Goal: Information Seeking & Learning: Learn about a topic

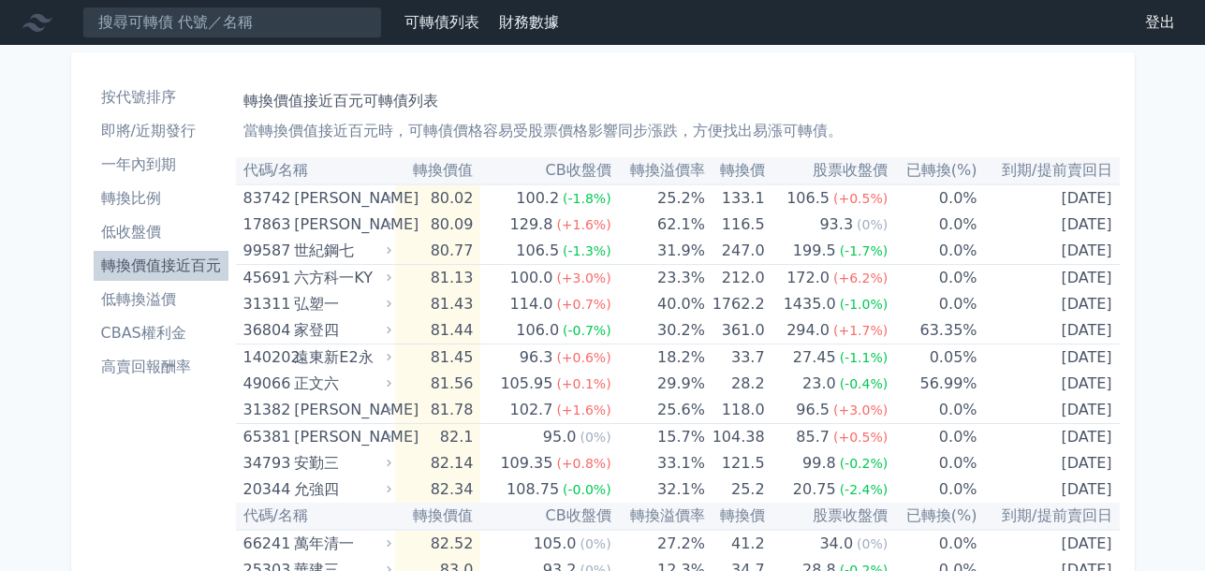
scroll to position [4429, 0]
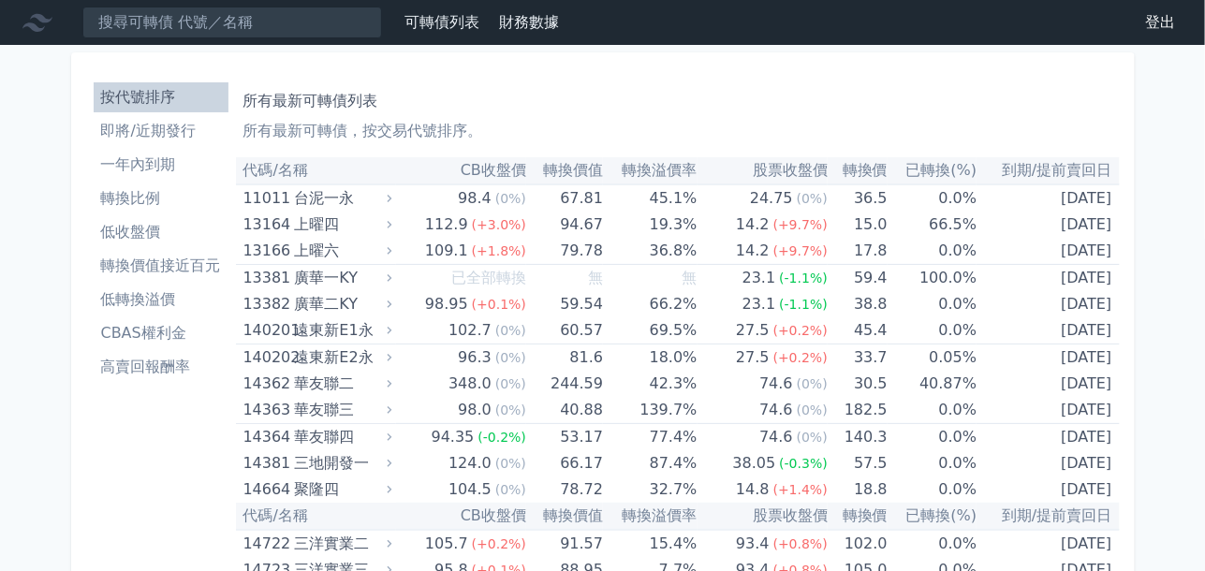
click at [150, 303] on li "低轉換溢價" at bounding box center [161, 299] width 135 height 22
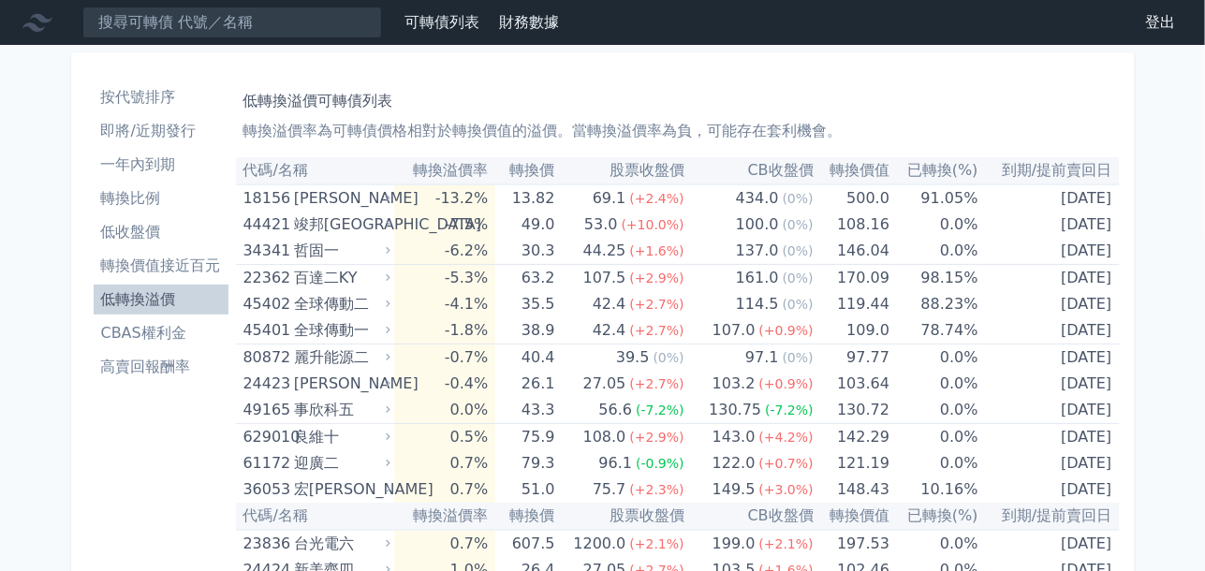
click at [124, 372] on li "高賣回報酬率" at bounding box center [161, 367] width 135 height 22
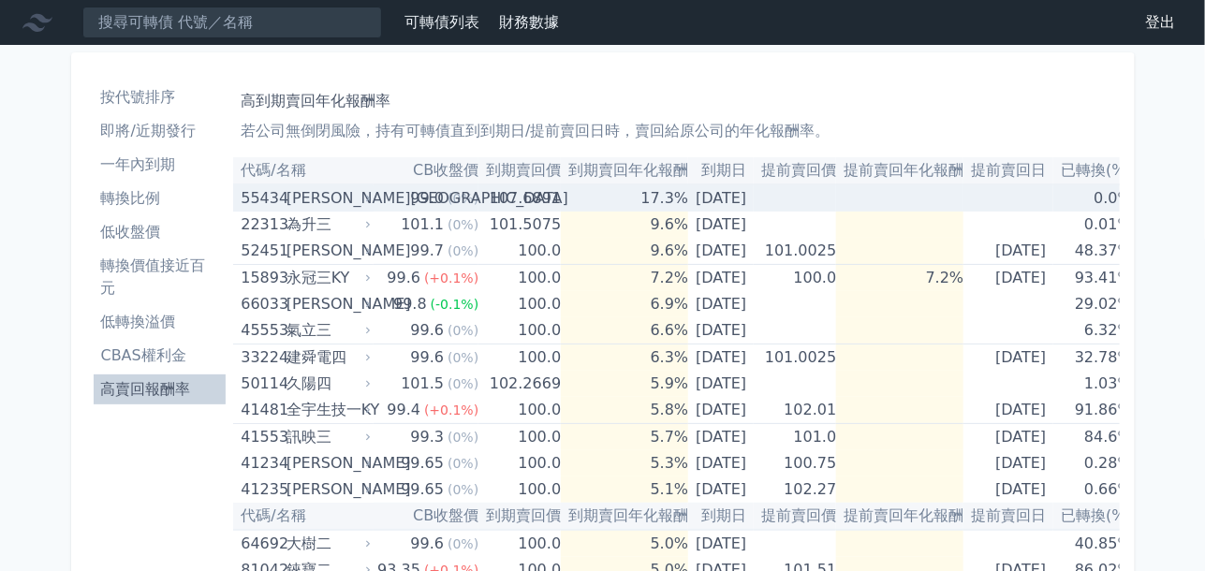
click at [303, 200] on div "桓鼎四KY" at bounding box center [326, 198] width 81 height 26
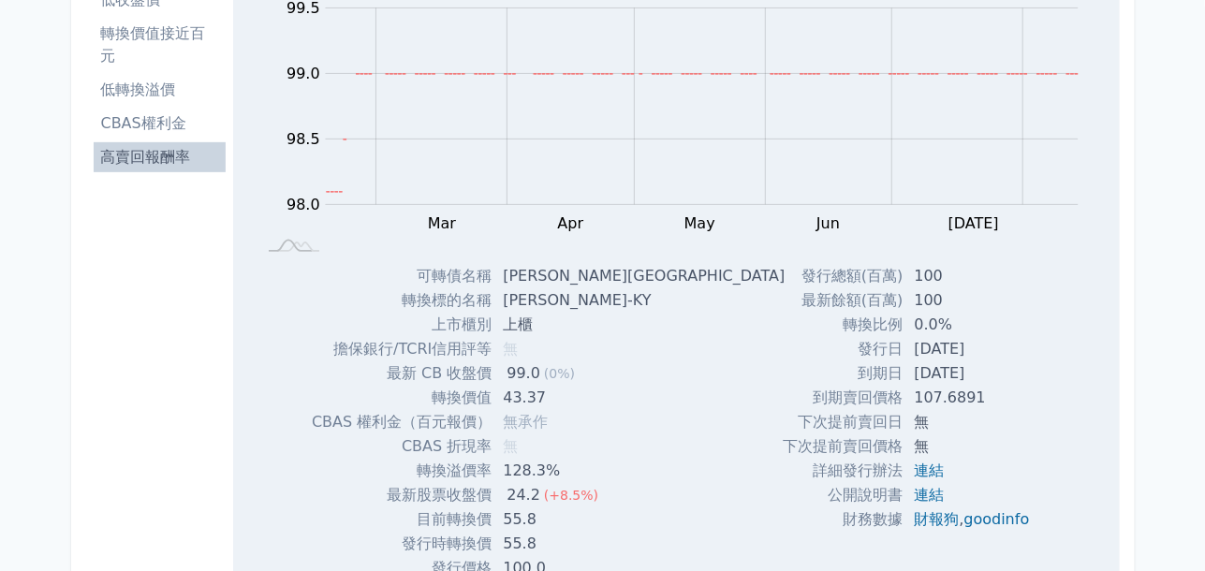
scroll to position [374, 0]
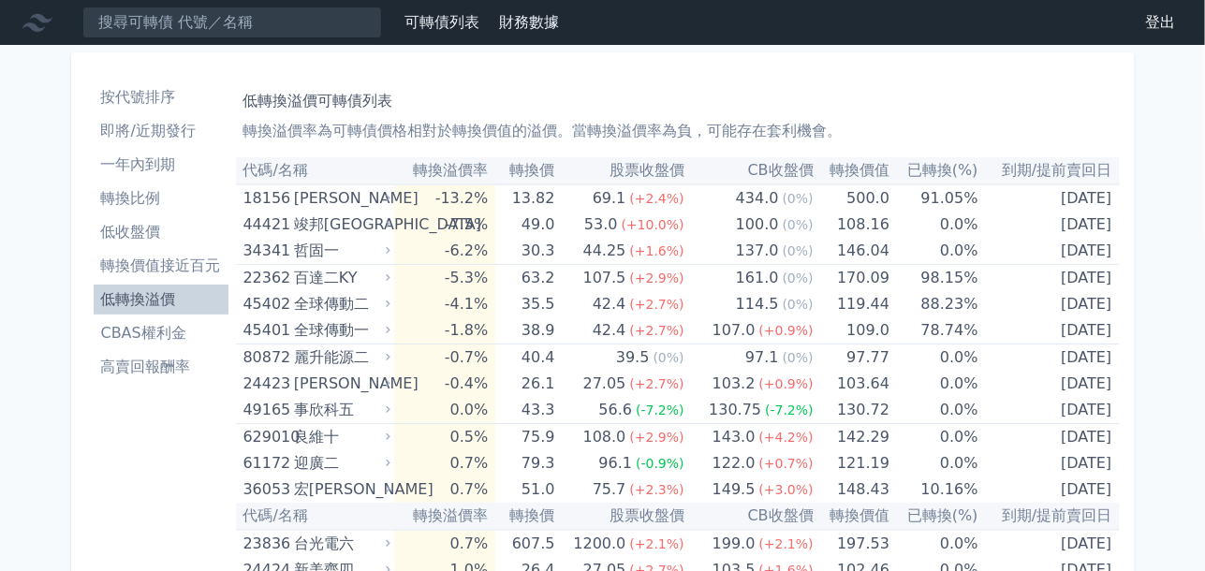
click at [147, 201] on li "轉換比例" at bounding box center [161, 198] width 135 height 22
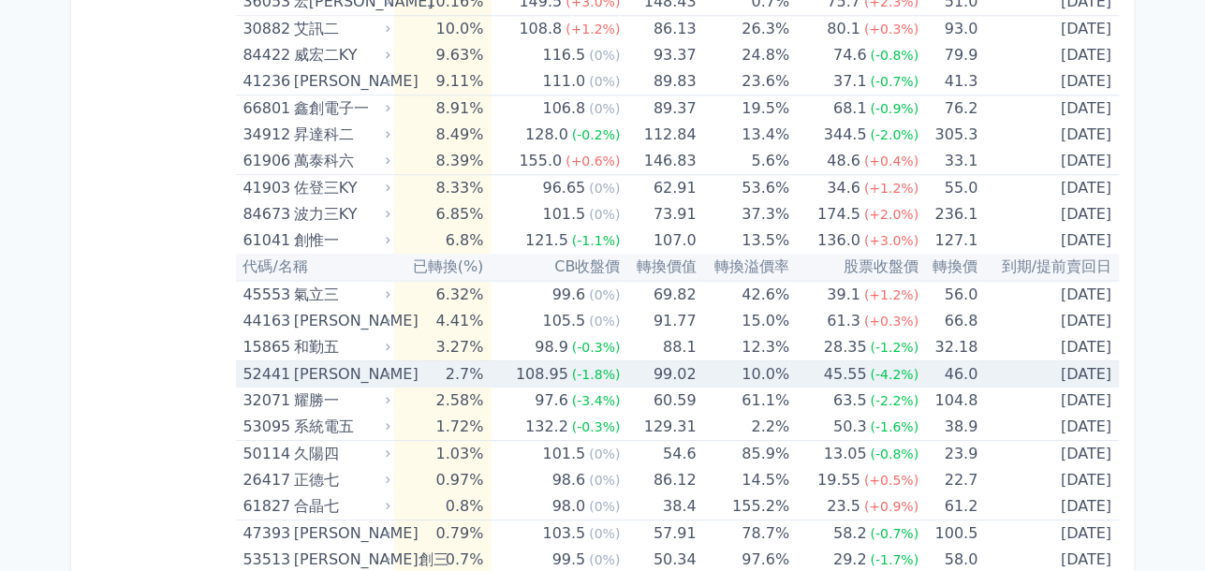
scroll to position [4399, 0]
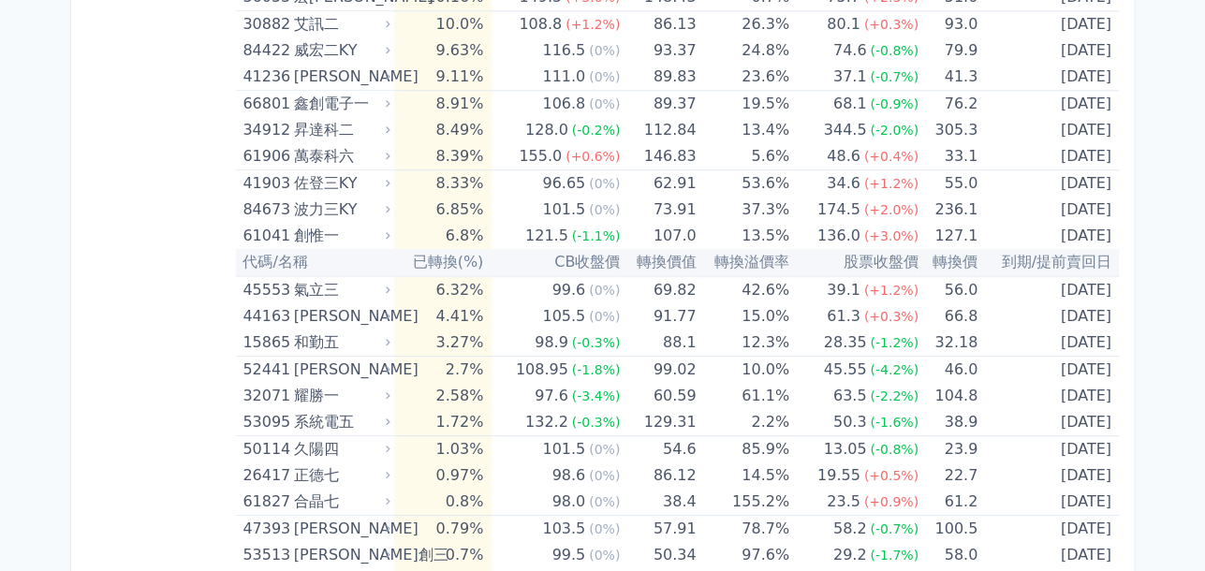
drag, startPoint x: 166, startPoint y: 283, endPoint x: 139, endPoint y: 295, distance: 29.7
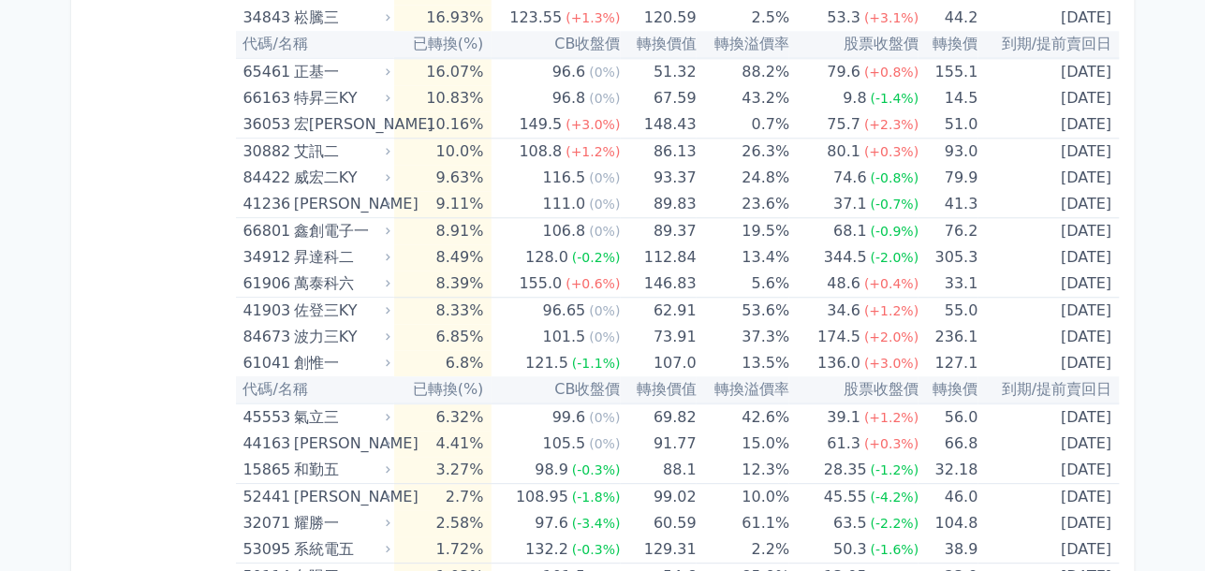
scroll to position [4217, 0]
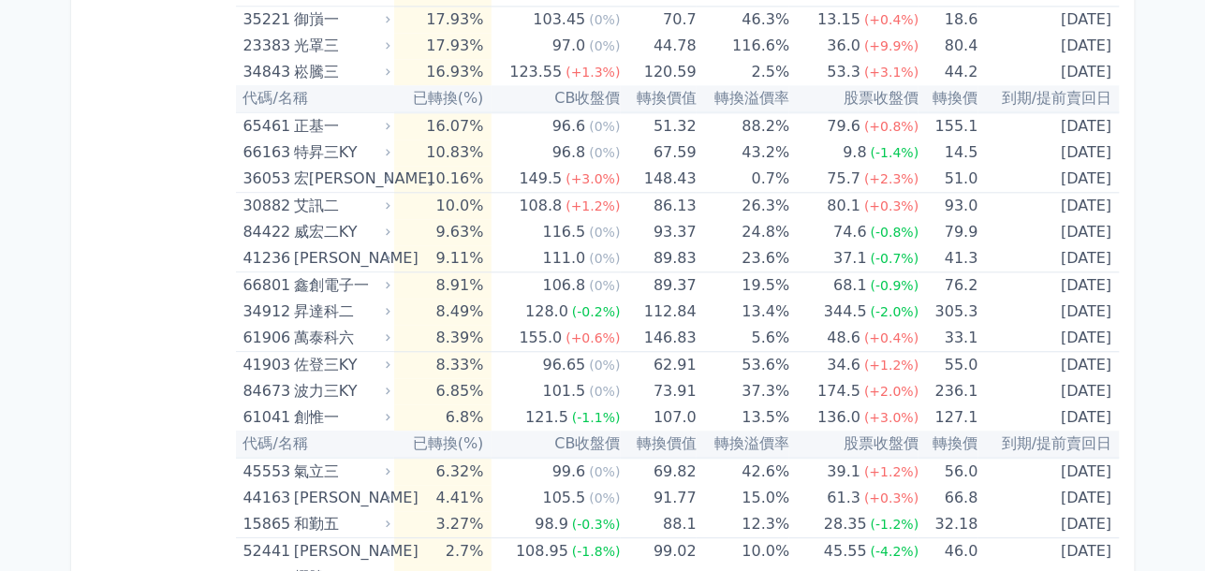
drag, startPoint x: 138, startPoint y: 296, endPoint x: 161, endPoint y: 256, distance: 45.8
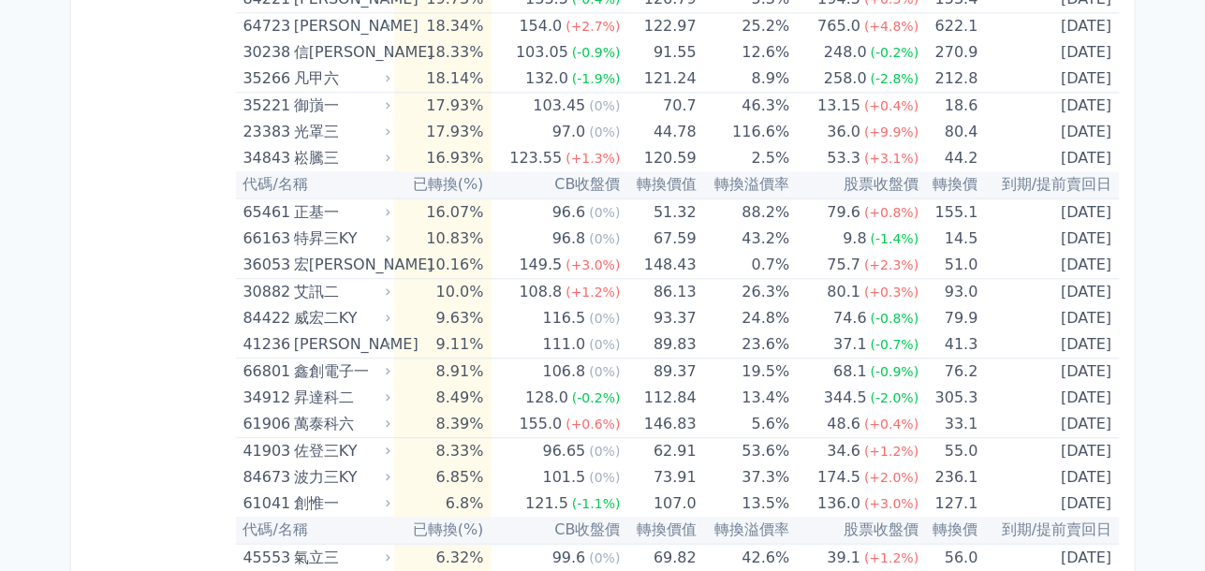
scroll to position [4123, 0]
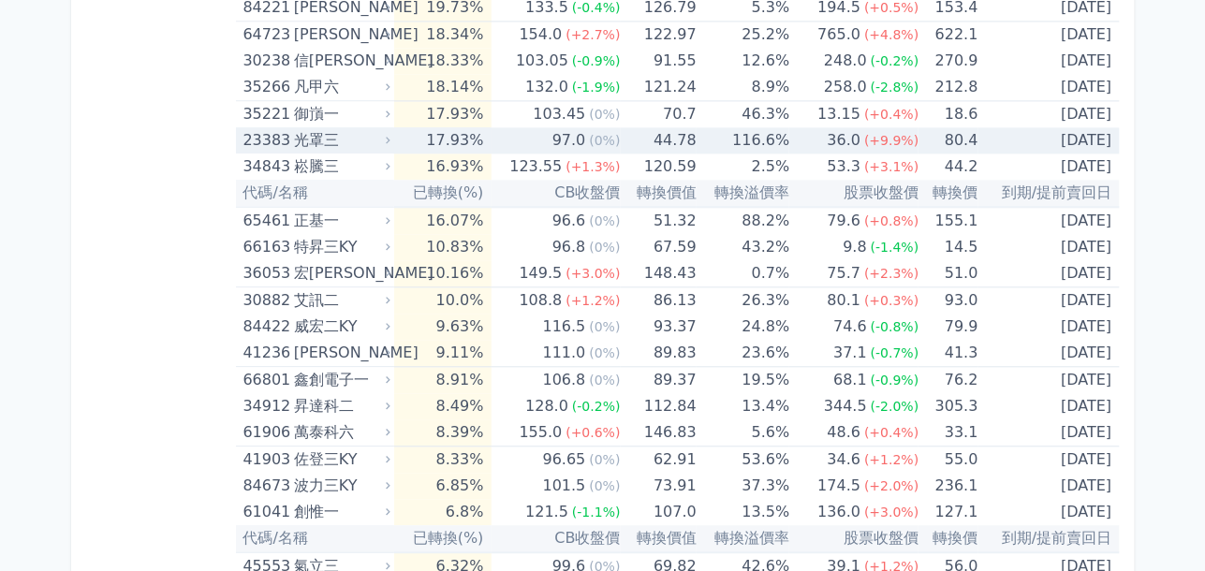
drag, startPoint x: 1173, startPoint y: 163, endPoint x: 728, endPoint y: 120, distance: 446.7
drag, startPoint x: 728, startPoint y: 120, endPoint x: 161, endPoint y: 274, distance: 587.9
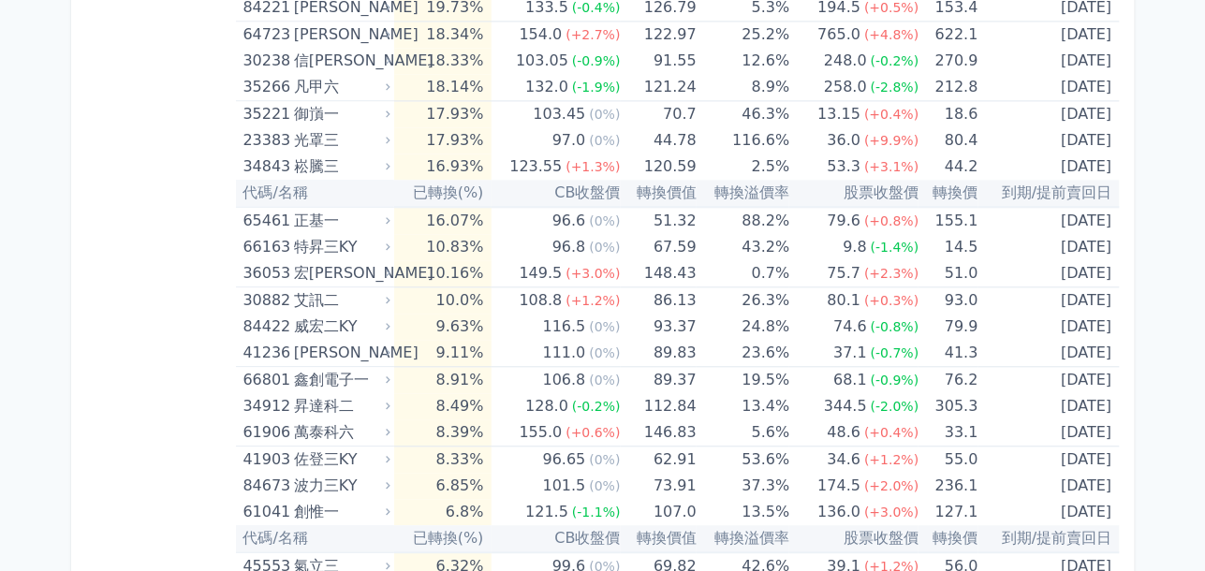
drag, startPoint x: 161, startPoint y: 274, endPoint x: 113, endPoint y: 131, distance: 151.0
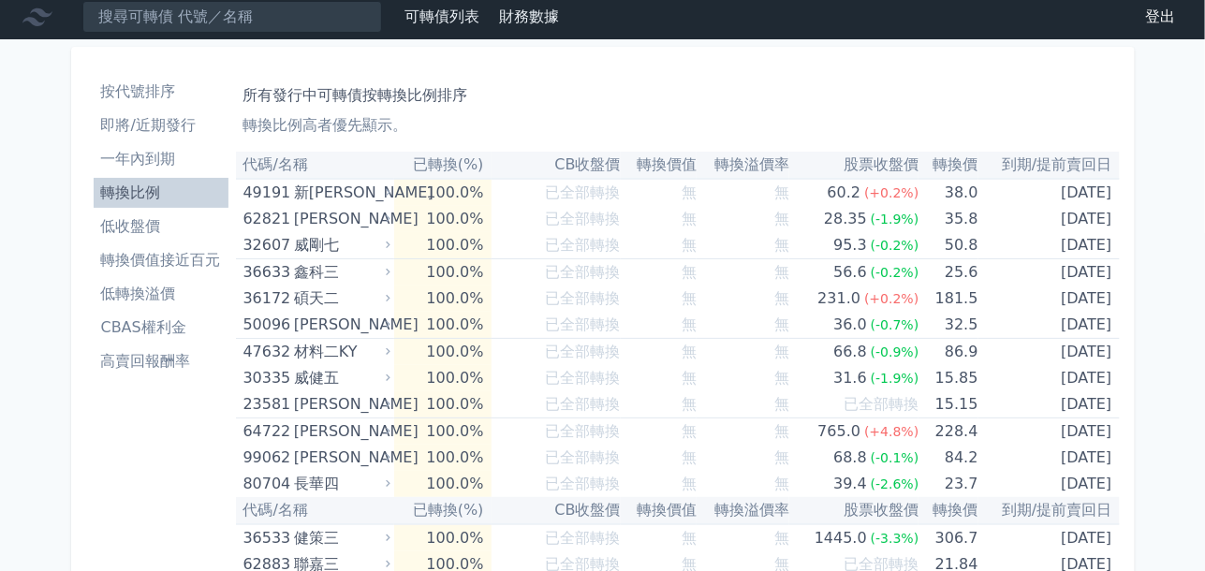
scroll to position [0, 0]
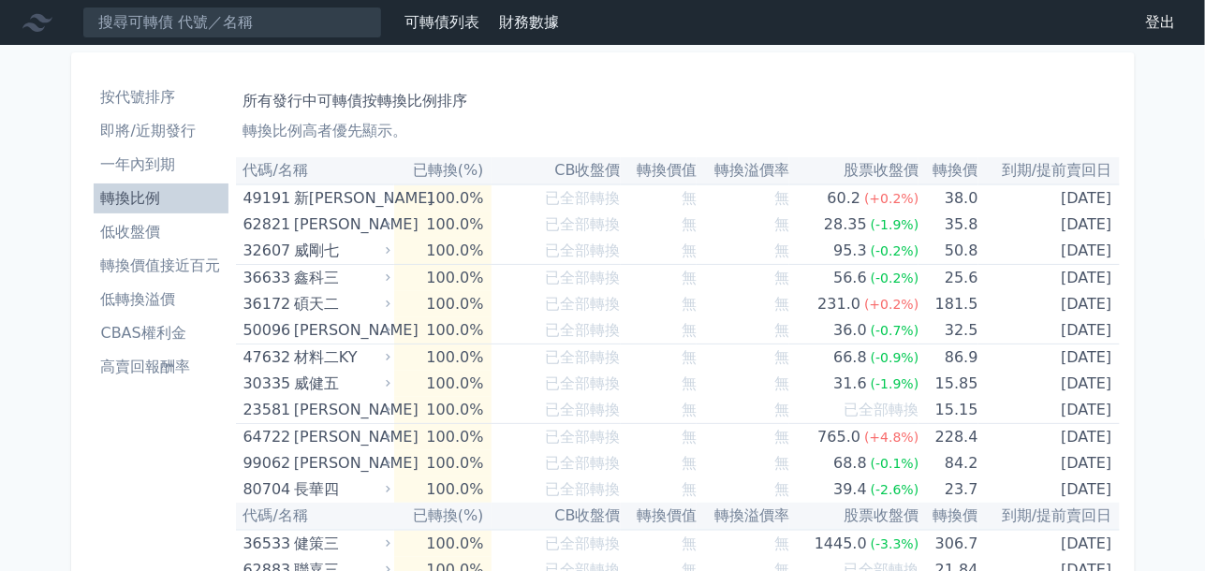
click at [298, 174] on th "代碼/名稱" at bounding box center [315, 170] width 158 height 27
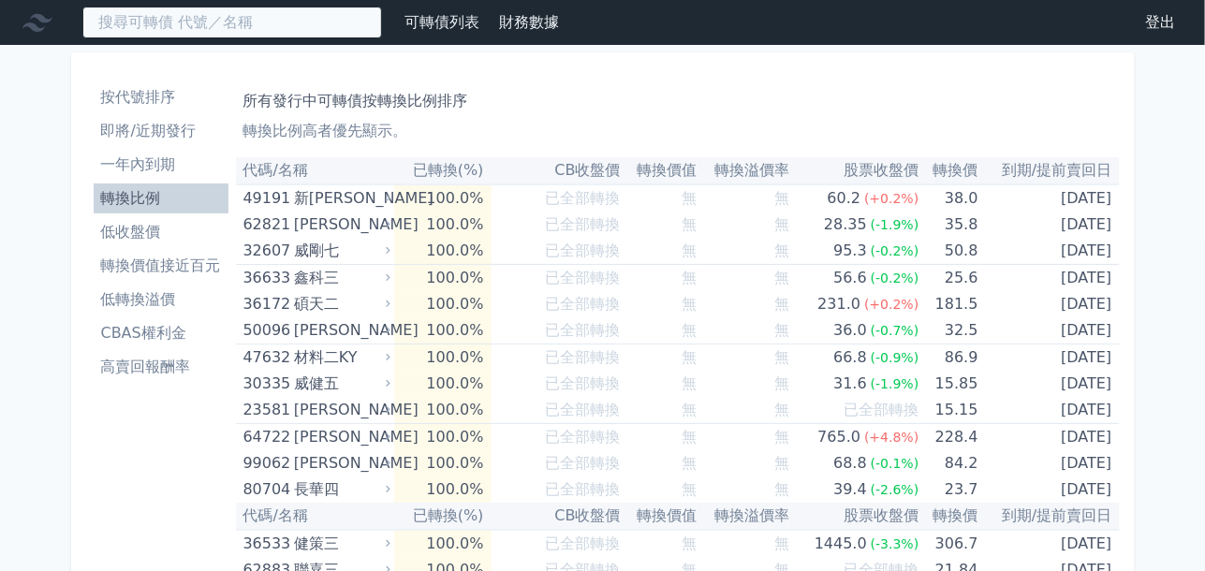
click at [220, 22] on input at bounding box center [232, 23] width 300 height 32
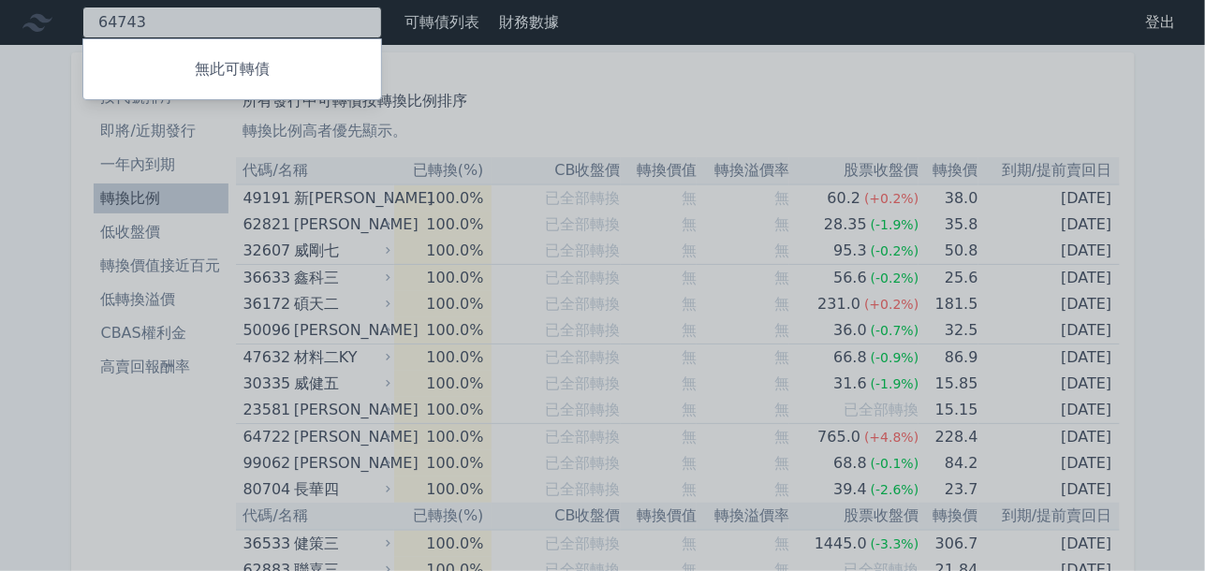
type input "64743"
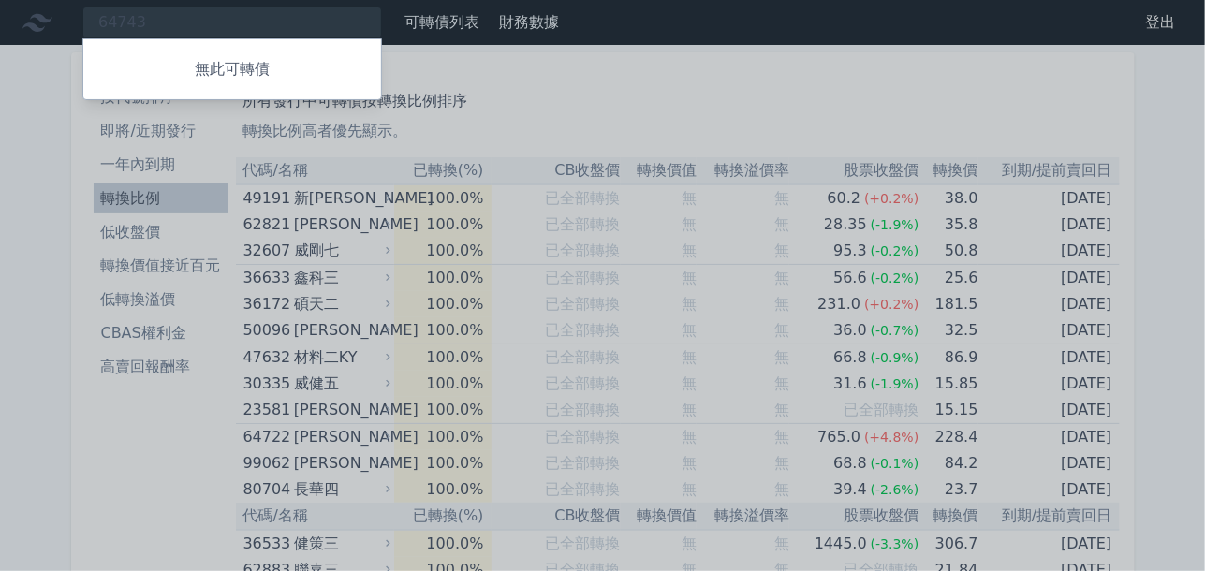
click at [235, 21] on div at bounding box center [602, 285] width 1205 height 571
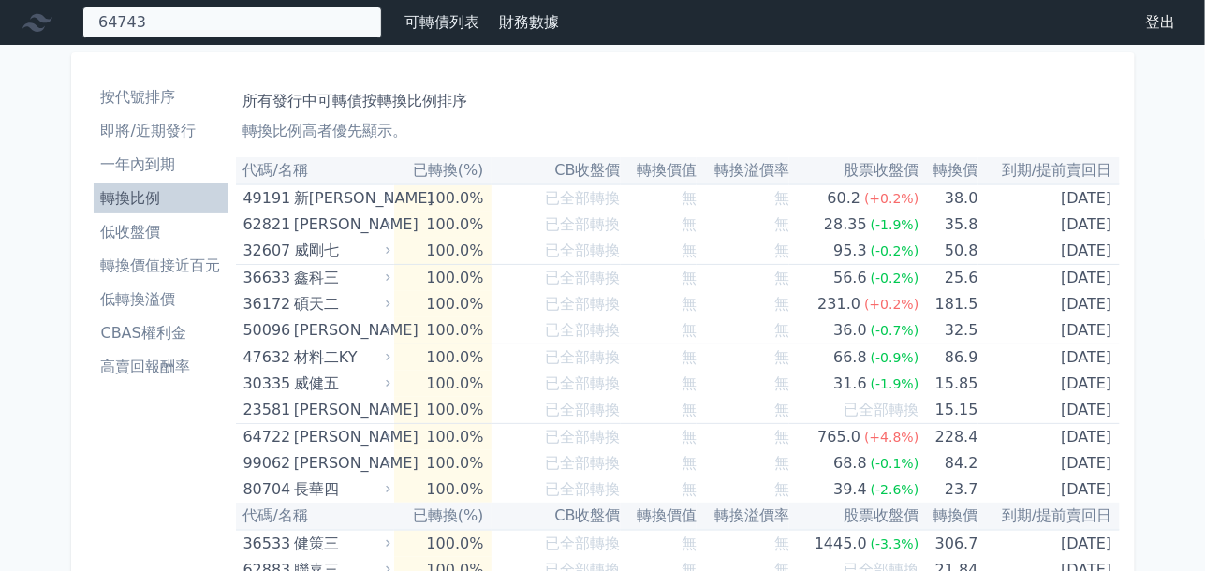
click at [167, 26] on div "64743 無此可轉債" at bounding box center [232, 23] width 300 height 32
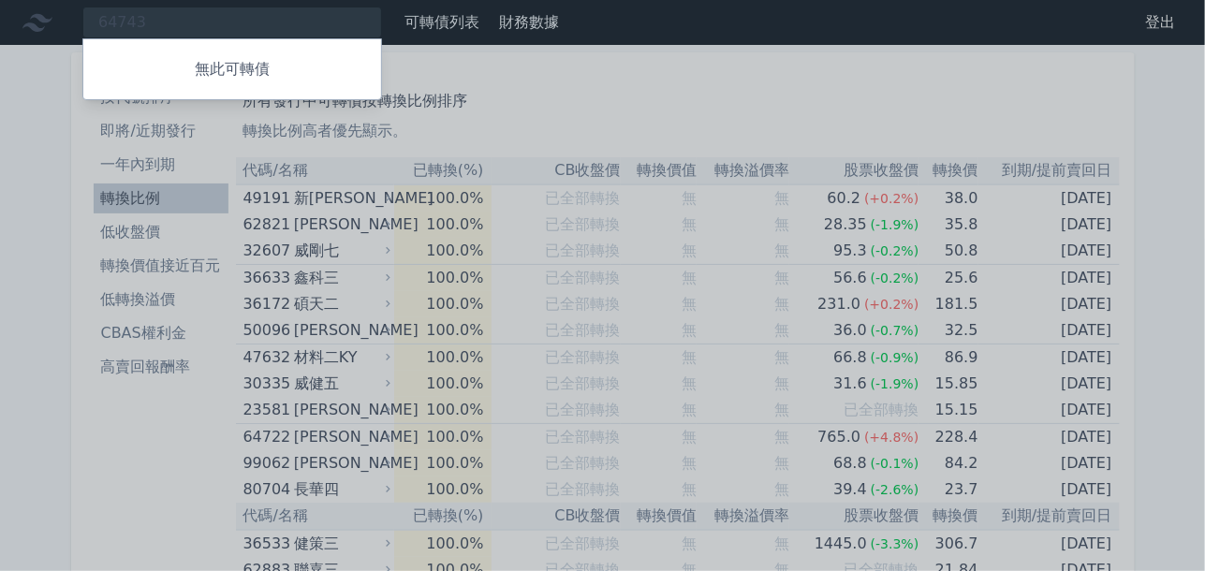
click at [167, 26] on div at bounding box center [602, 285] width 1205 height 571
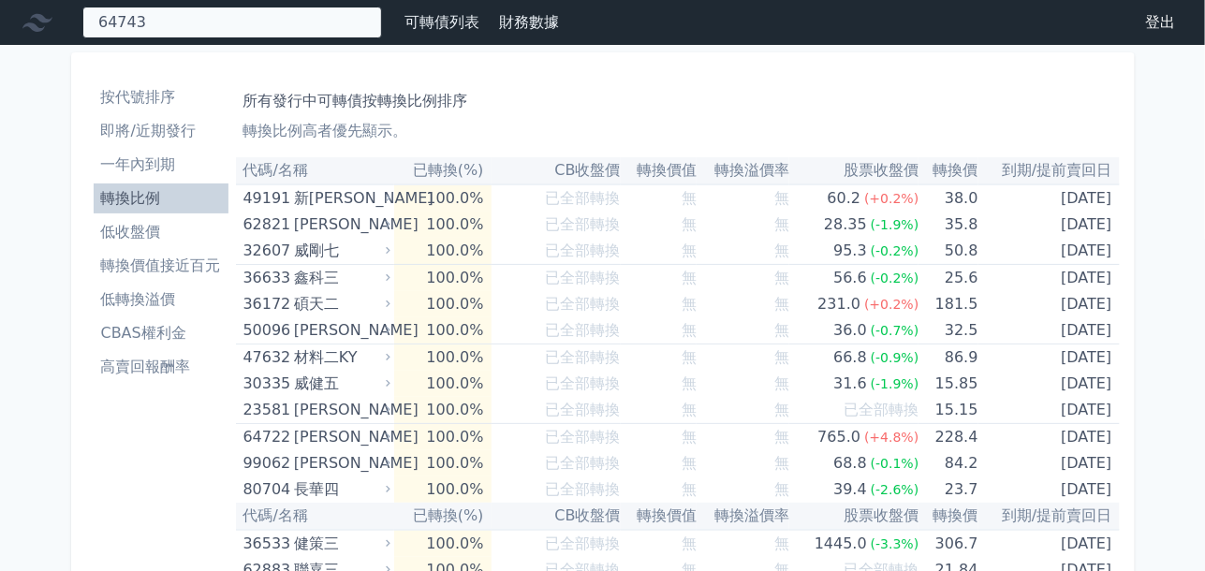
click at [165, 23] on div "64743 無此可轉債" at bounding box center [232, 23] width 300 height 32
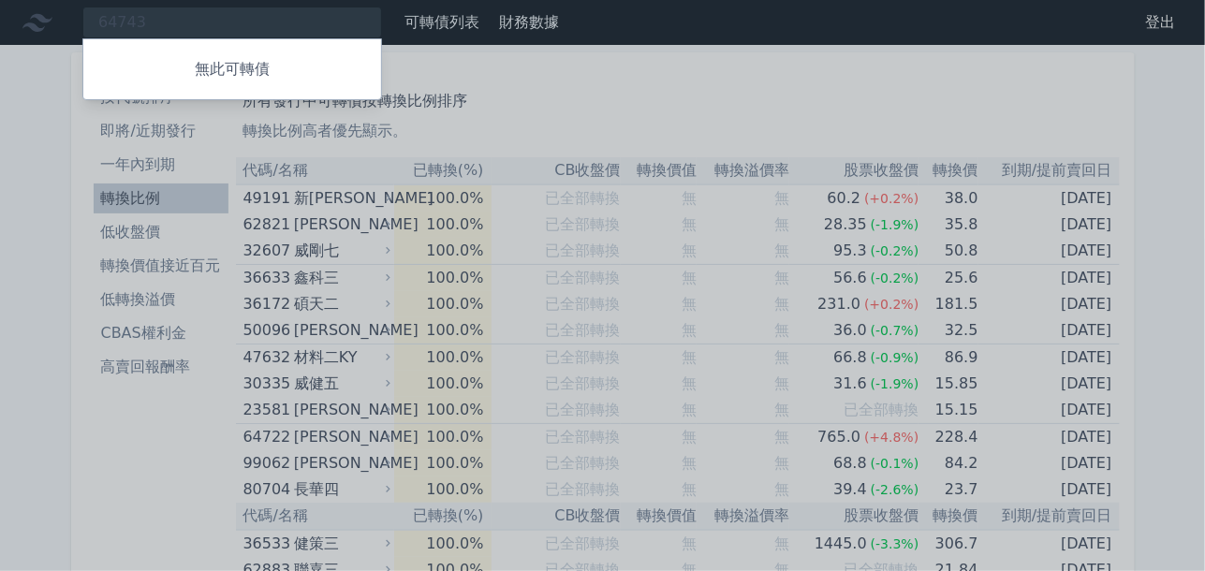
drag, startPoint x: 188, startPoint y: 95, endPoint x: 221, endPoint y: 66, distance: 43.8
click at [195, 87] on div "無此可轉債" at bounding box center [232, 69] width 300 height 62
click at [227, 62] on p "無此可轉債" at bounding box center [232, 69] width 298 height 22
drag, startPoint x: 112, startPoint y: 351, endPoint x: 81, endPoint y: 370, distance: 36.1
click at [112, 347] on div at bounding box center [602, 285] width 1205 height 571
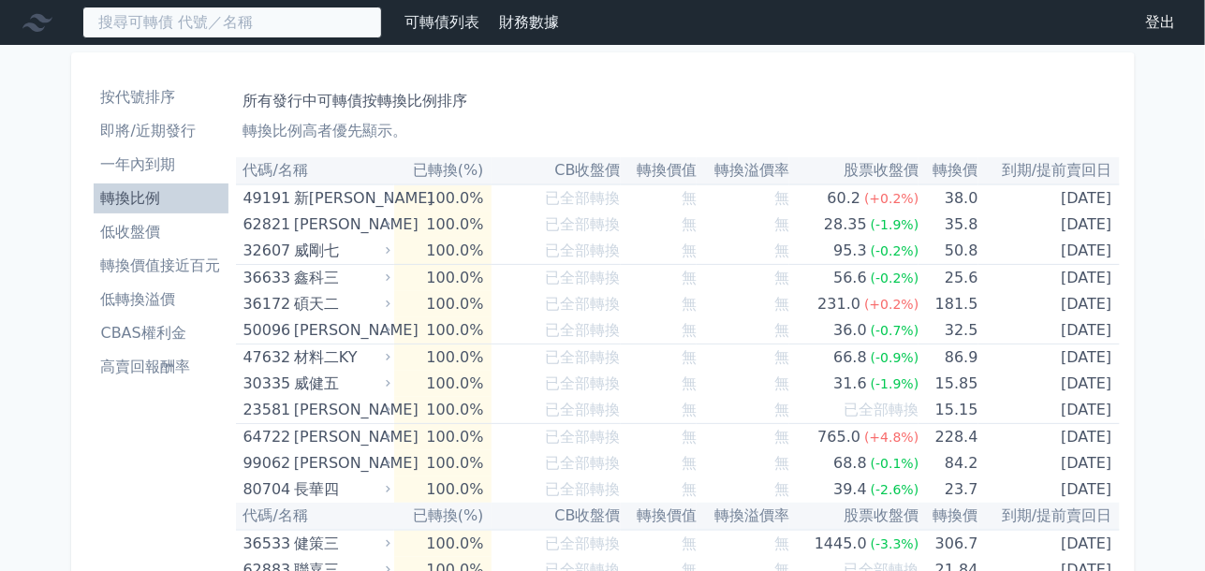
click at [125, 28] on input at bounding box center [232, 23] width 300 height 32
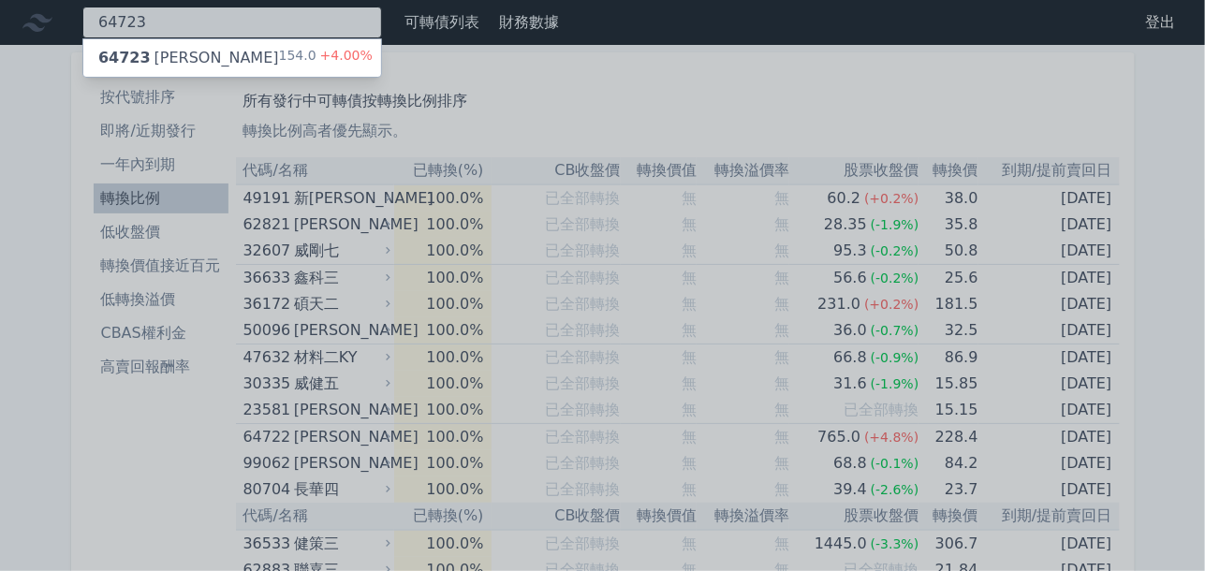
type input "64723"
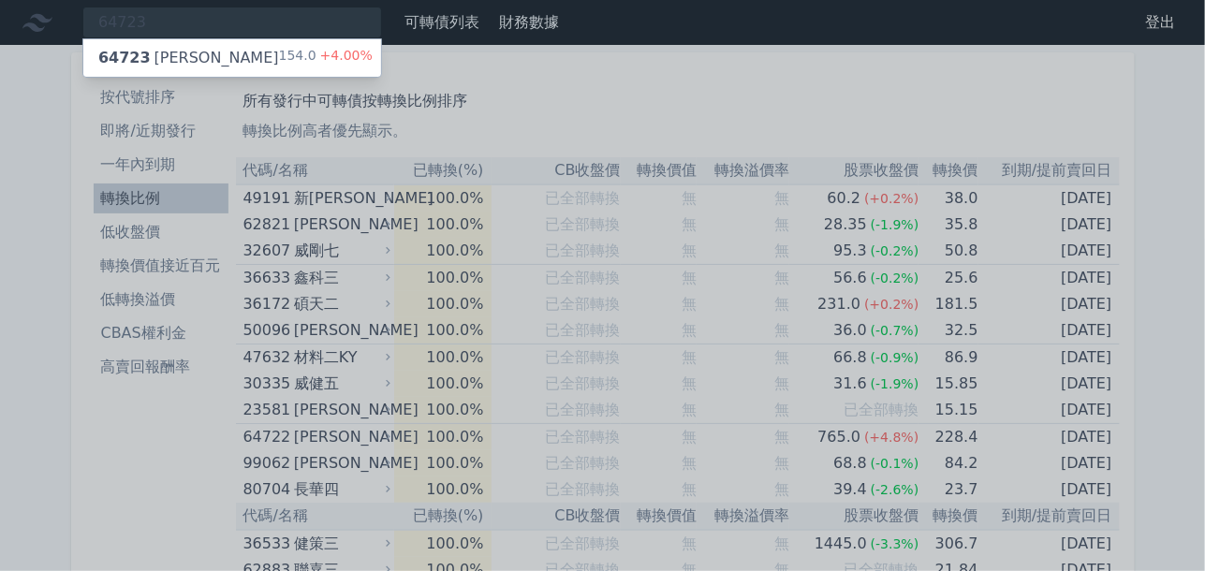
click at [159, 55] on div "64723 [PERSON_NAME]" at bounding box center [188, 58] width 181 height 22
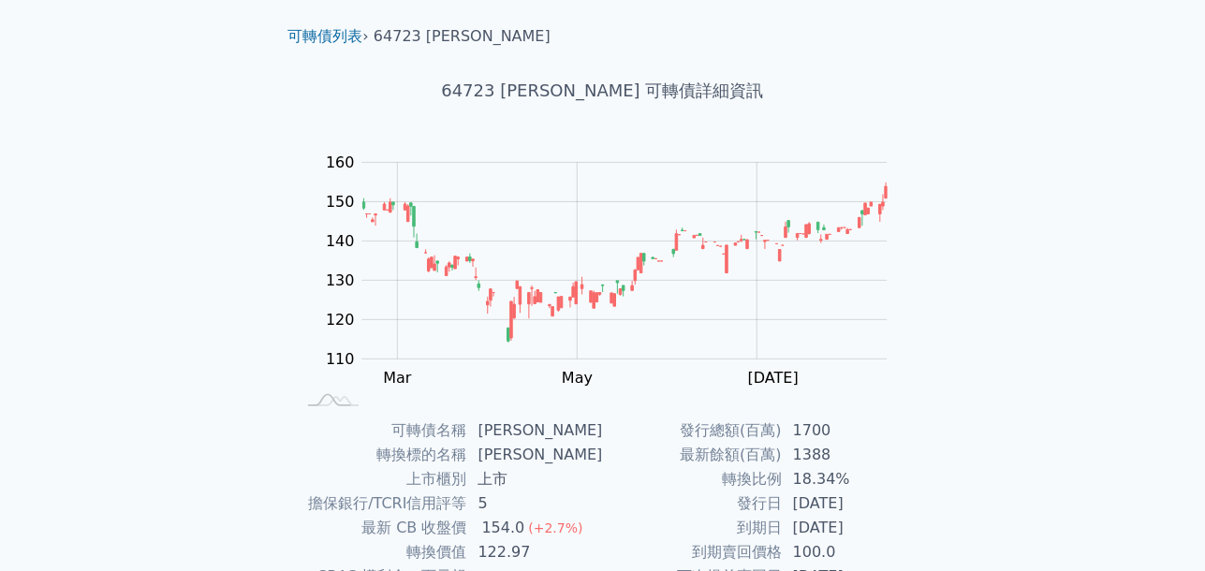
scroll to position [280, 0]
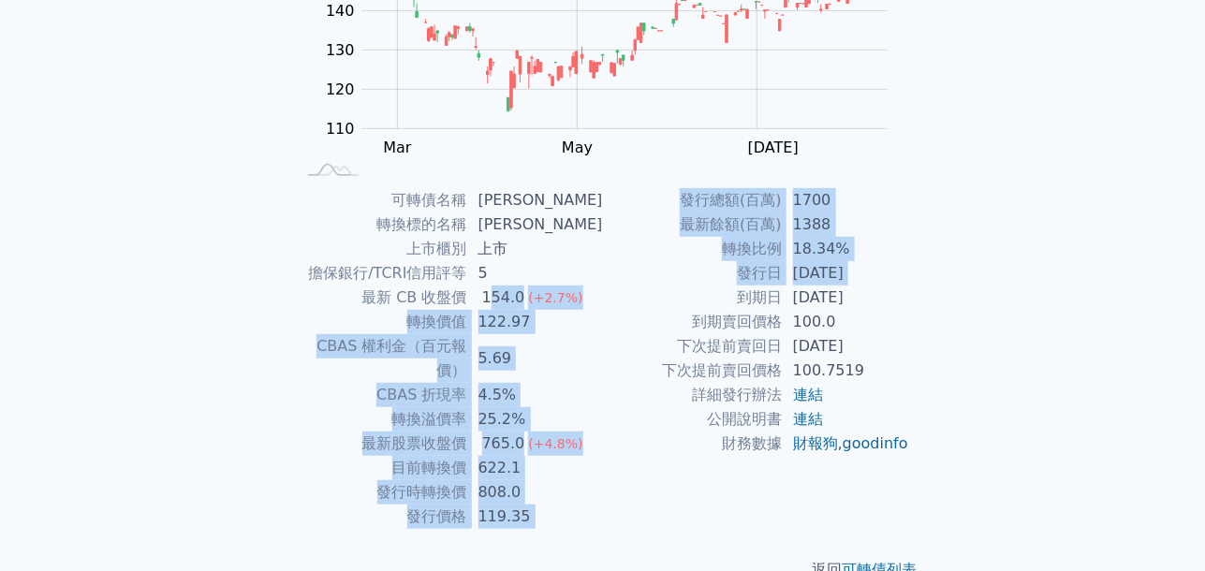
drag, startPoint x: 496, startPoint y: 291, endPoint x: 619, endPoint y: 291, distance: 122.6
click at [619, 291] on div "可轉債名稱 [PERSON_NAME] 轉換標的名稱 保瑞 上市櫃別 上市 擔保銀行/TCRI信用評等 5 最新 CB 收盤價 154.0 (+2.7%) 轉…" at bounding box center [602, 358] width 659 height 341
click at [565, 329] on td "122.97" at bounding box center [535, 322] width 136 height 24
click at [564, 323] on td "122.97" at bounding box center [535, 322] width 136 height 24
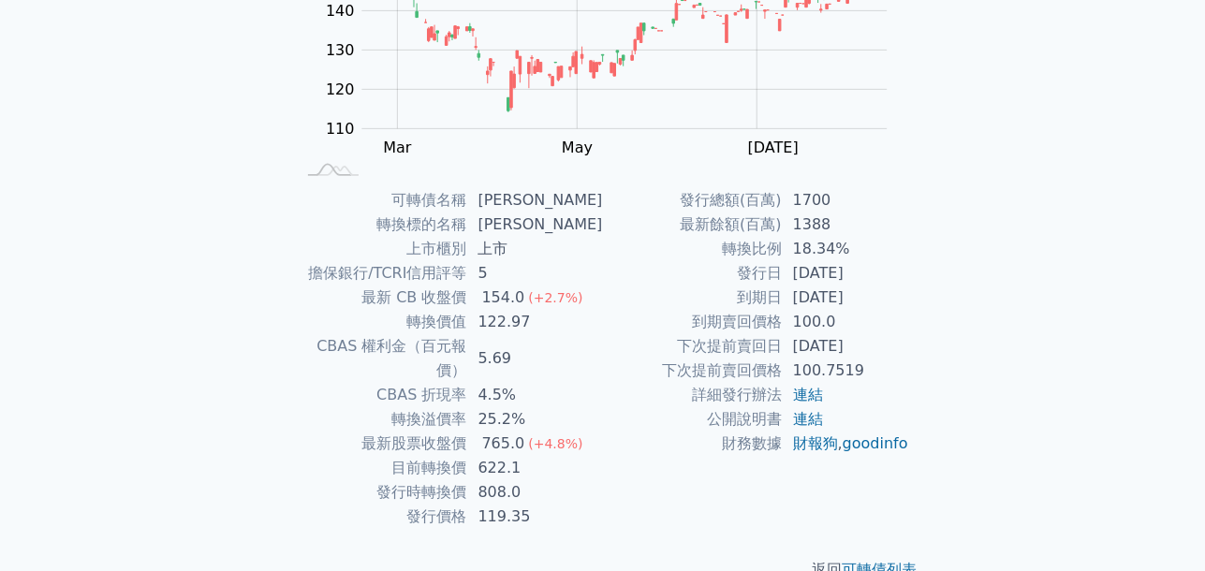
click at [541, 529] on div "返回 可轉債列表" at bounding box center [602, 570] width 659 height 82
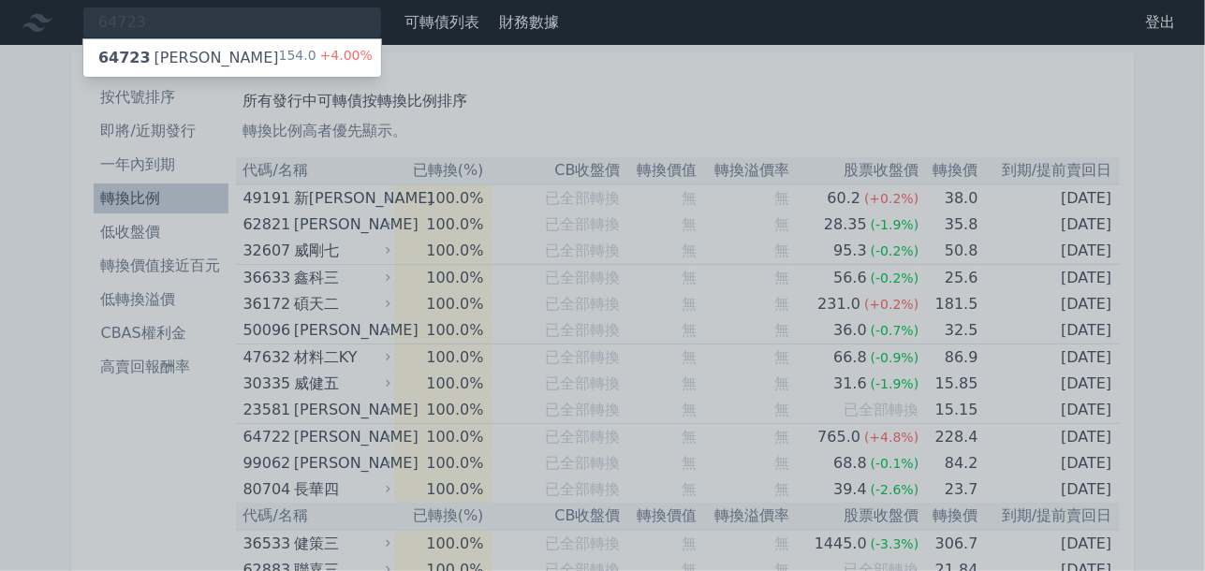
click at [21, 176] on div at bounding box center [602, 285] width 1205 height 571
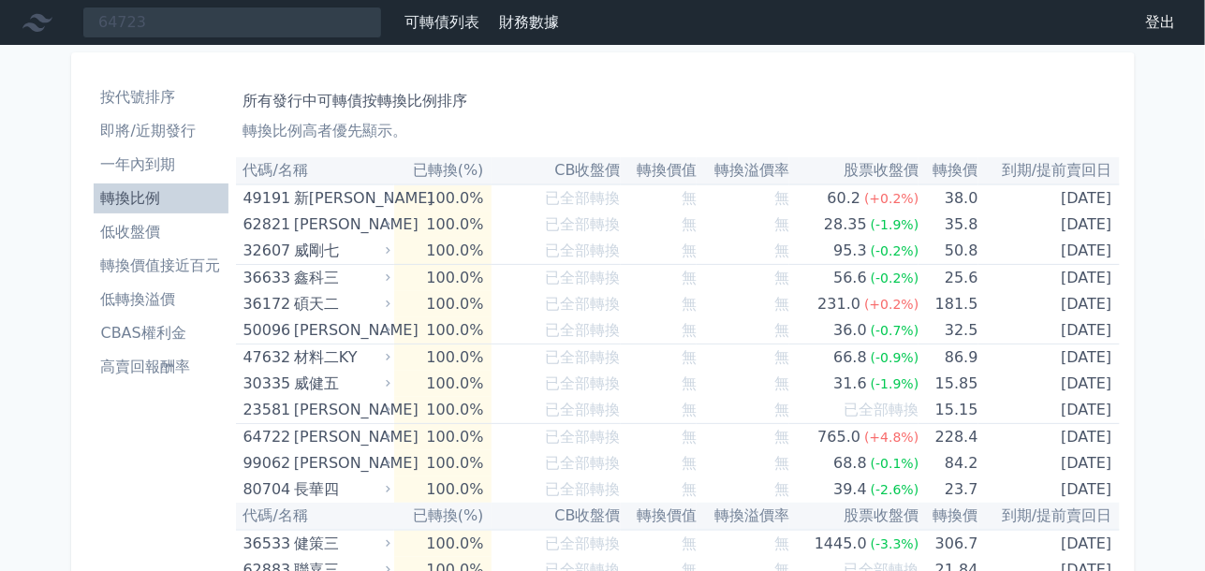
click at [197, 267] on li "轉換價值接近百元" at bounding box center [161, 266] width 135 height 22
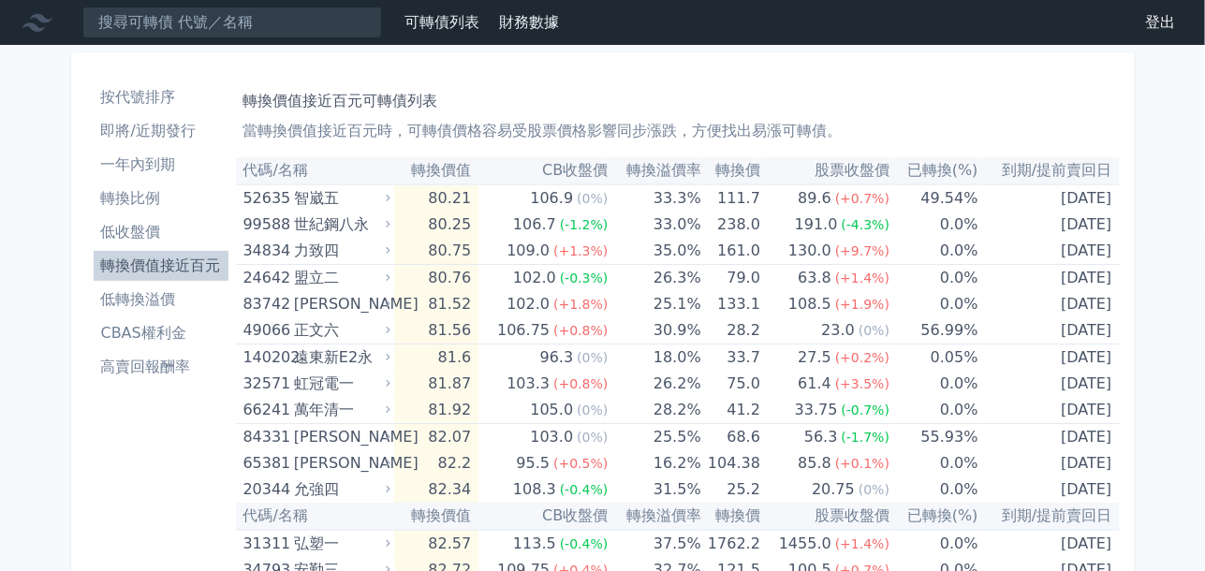
click at [197, 267] on li "轉換價值接近百元" at bounding box center [161, 266] width 135 height 22
click at [142, 230] on li "低收盤價" at bounding box center [161, 232] width 135 height 22
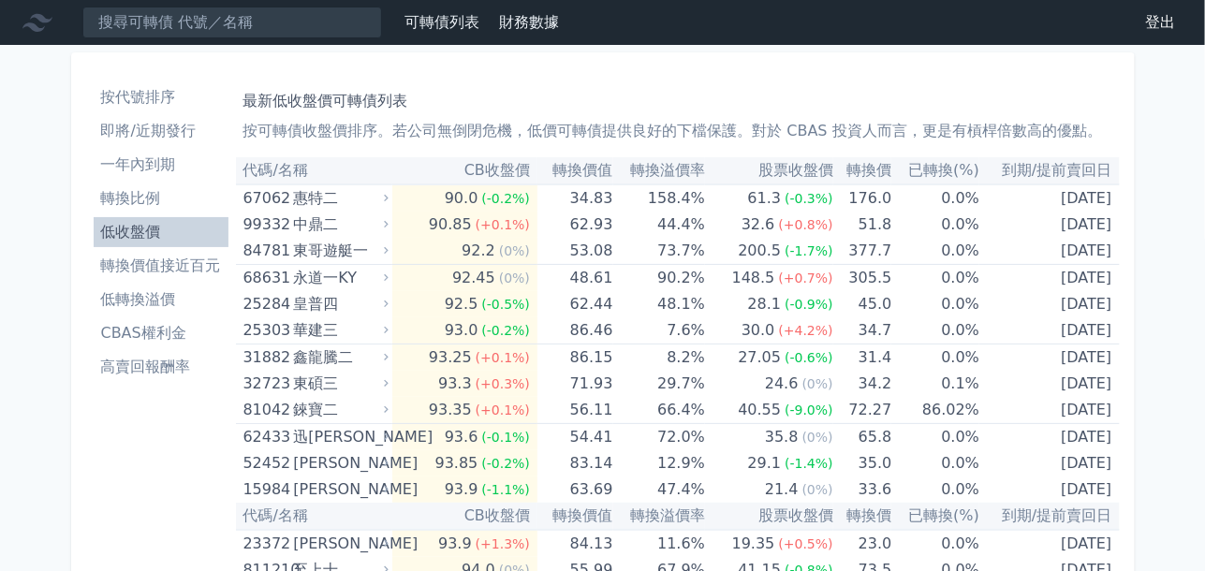
click at [164, 261] on li "轉換價值接近百元" at bounding box center [161, 266] width 135 height 22
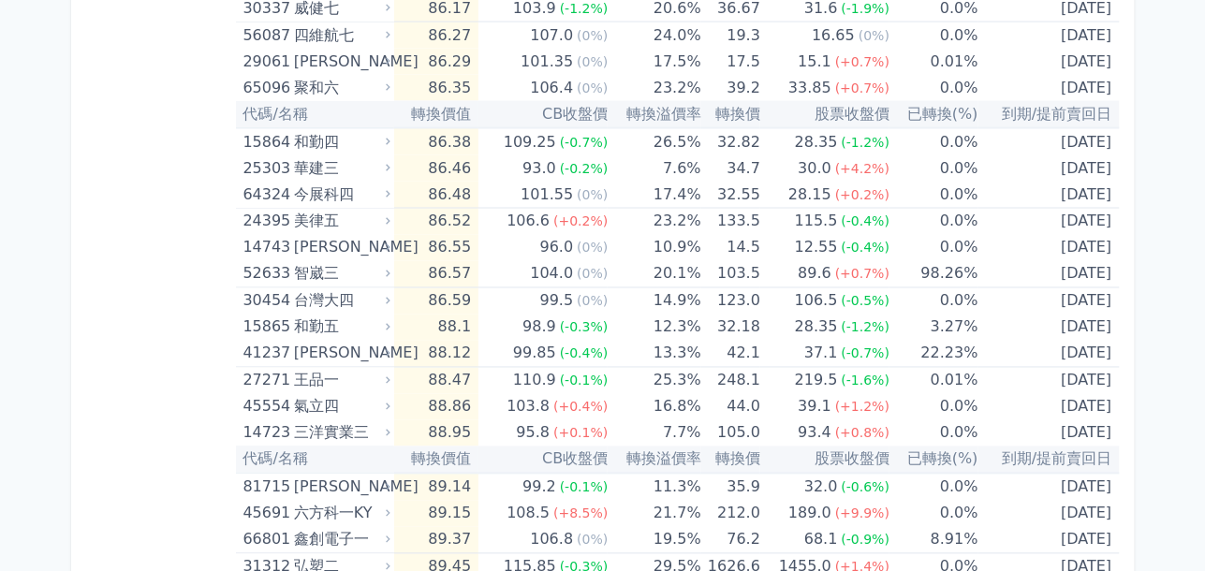
scroll to position [1079, 0]
